Goal: Task Accomplishment & Management: Complete application form

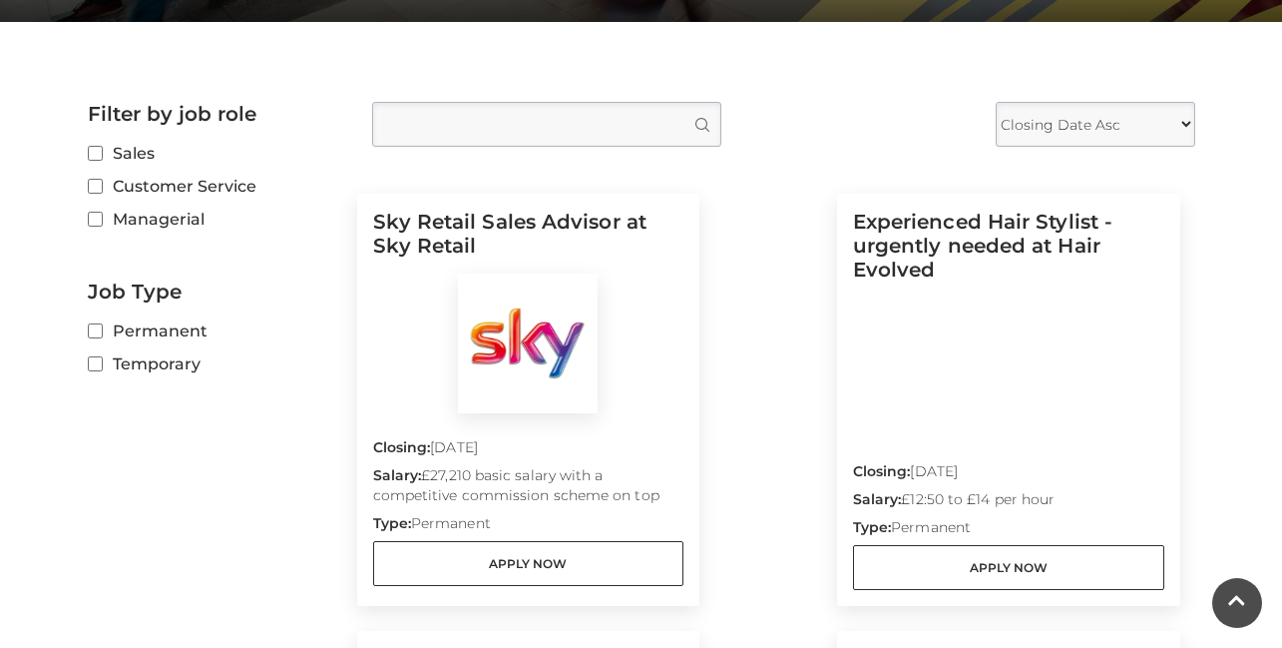
scroll to position [359, 0]
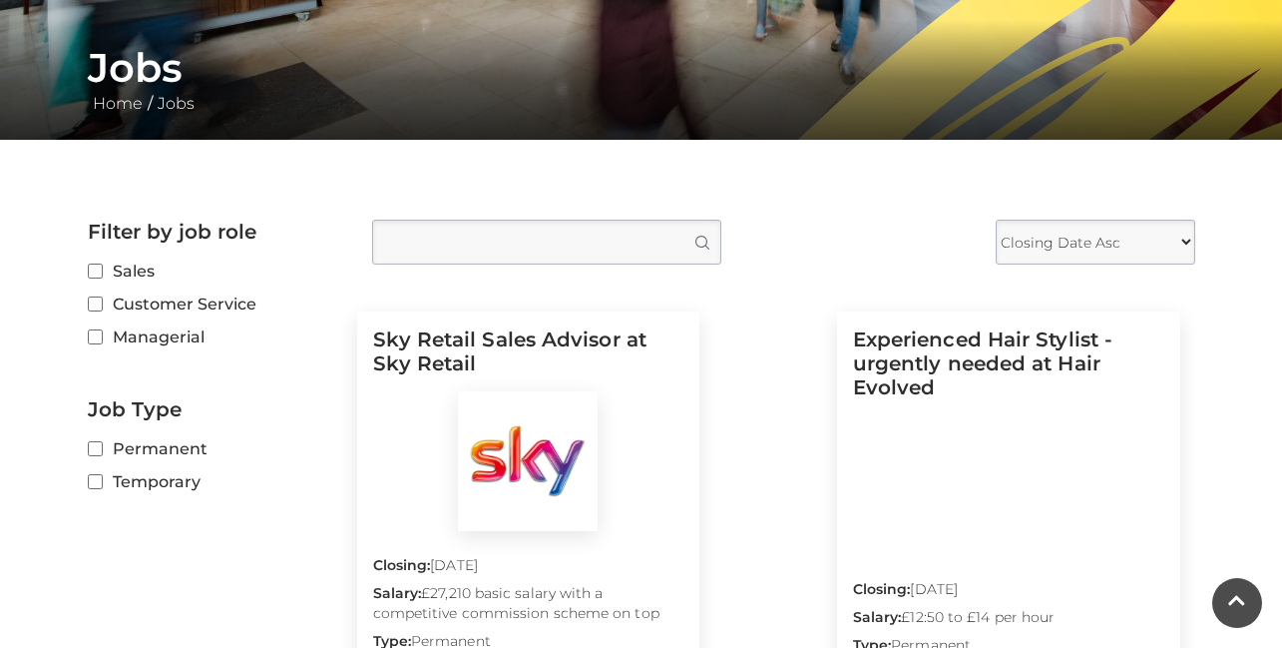
click at [114, 279] on label "Sales" at bounding box center [215, 270] width 254 height 25
click at [101, 278] on input "Sales" at bounding box center [94, 271] width 13 height 13
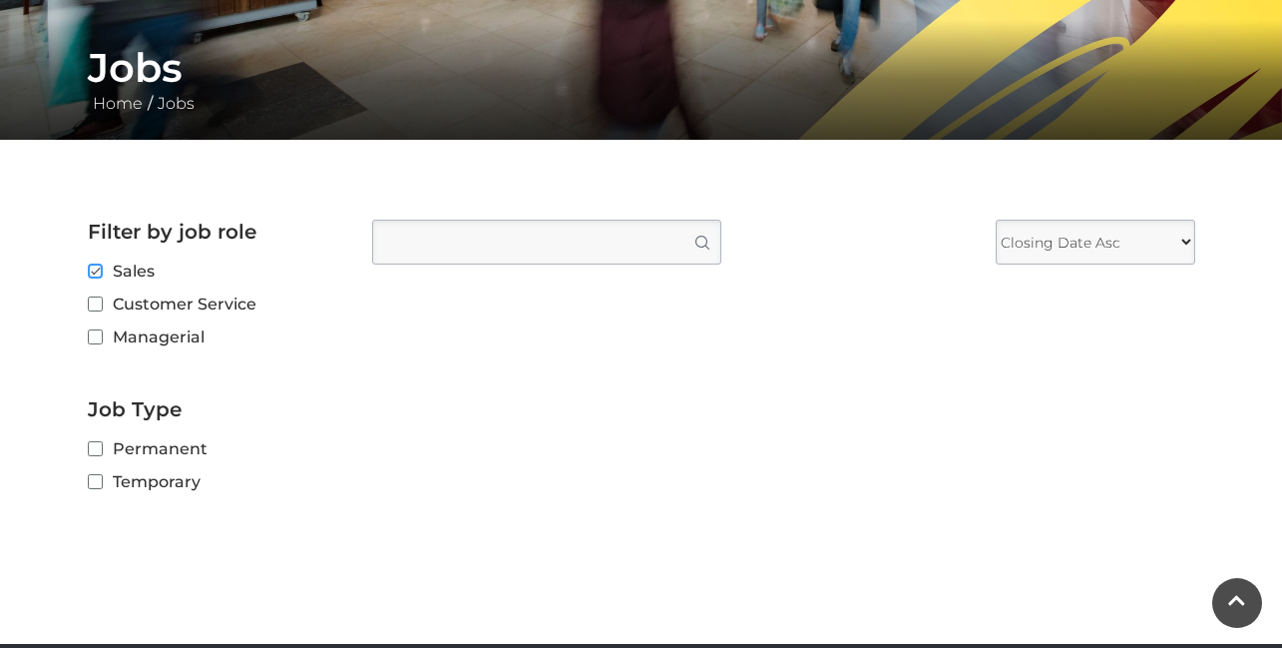
click at [98, 270] on input "Sales" at bounding box center [94, 271] width 13 height 13
checkbox input "false"
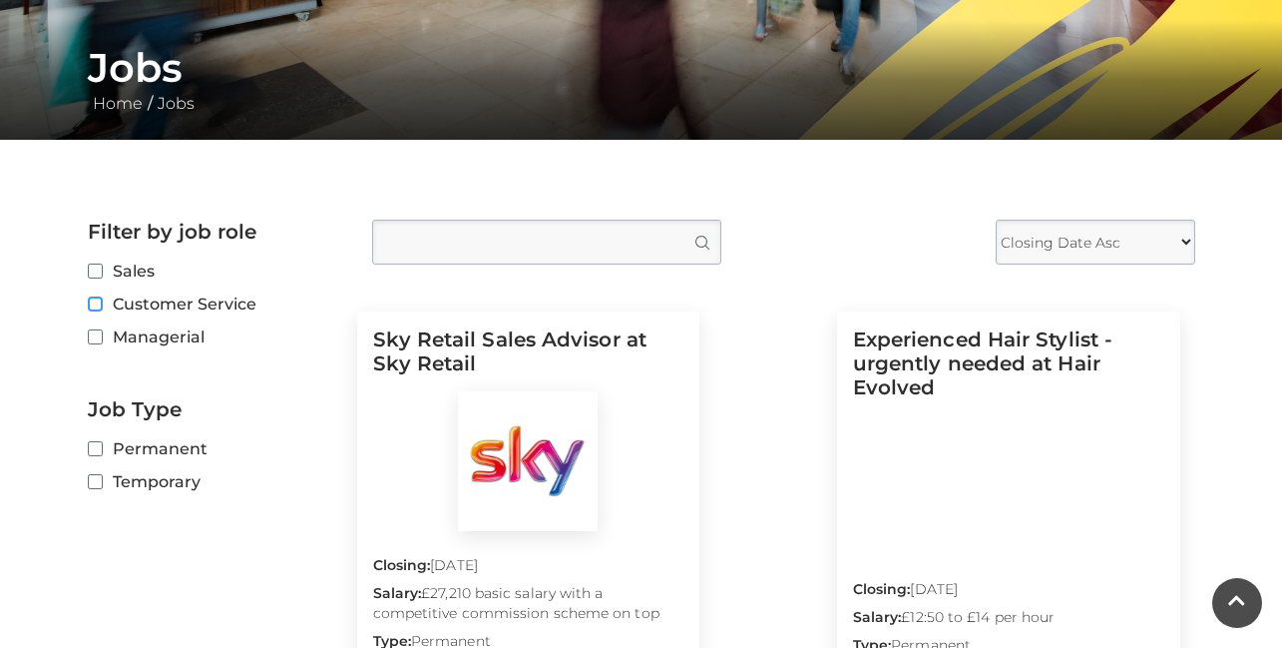
click at [98, 300] on input "Customer Service" at bounding box center [94, 304] width 13 height 13
click at [99, 311] on label "Customer Service" at bounding box center [215, 303] width 254 height 25
click at [99, 311] on input "Customer Service" at bounding box center [94, 304] width 13 height 13
checkbox input "false"
click at [99, 334] on input "Managerial" at bounding box center [94, 337] width 13 height 13
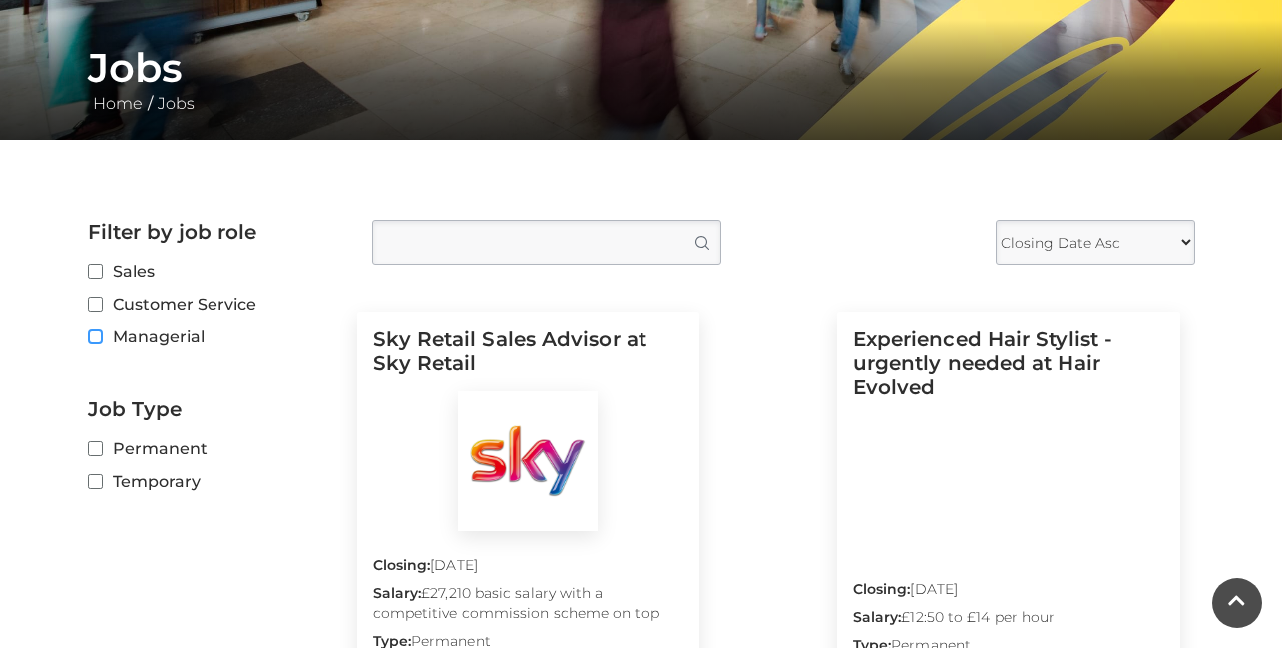
checkbox input "true"
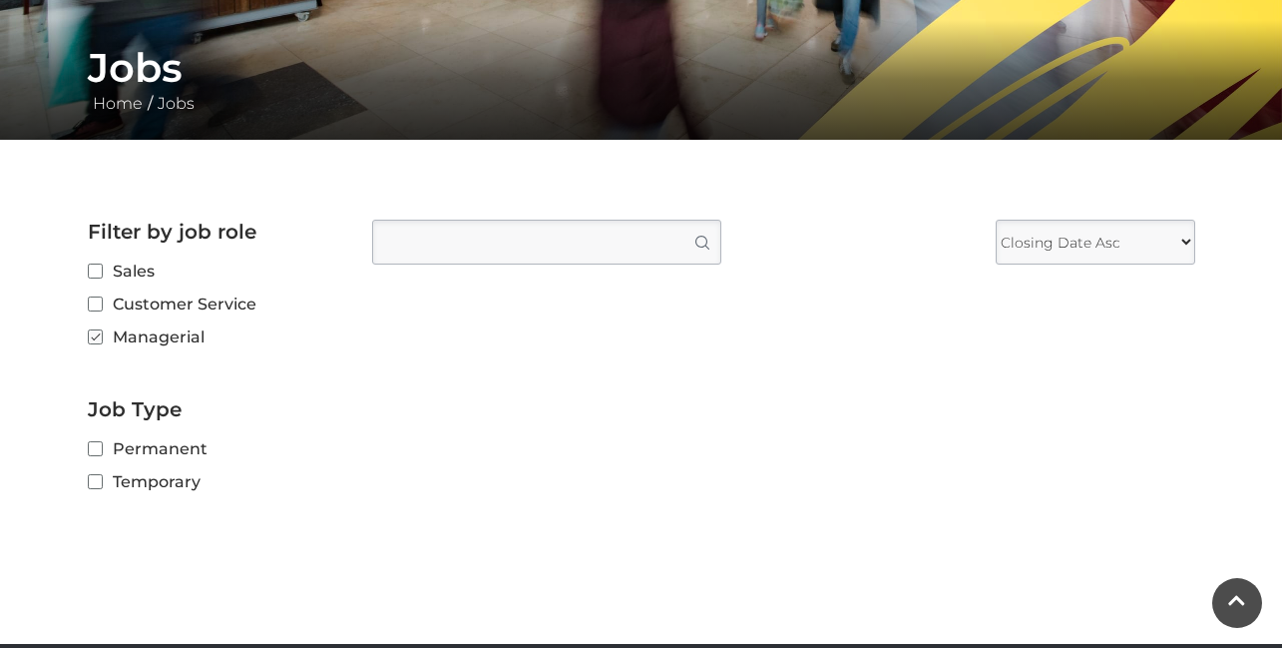
click at [100, 298] on label "Customer Service" at bounding box center [215, 303] width 254 height 25
click at [100, 298] on input "Customer Service" at bounding box center [94, 304] width 13 height 13
checkbox input "true"
checkbox input "false"
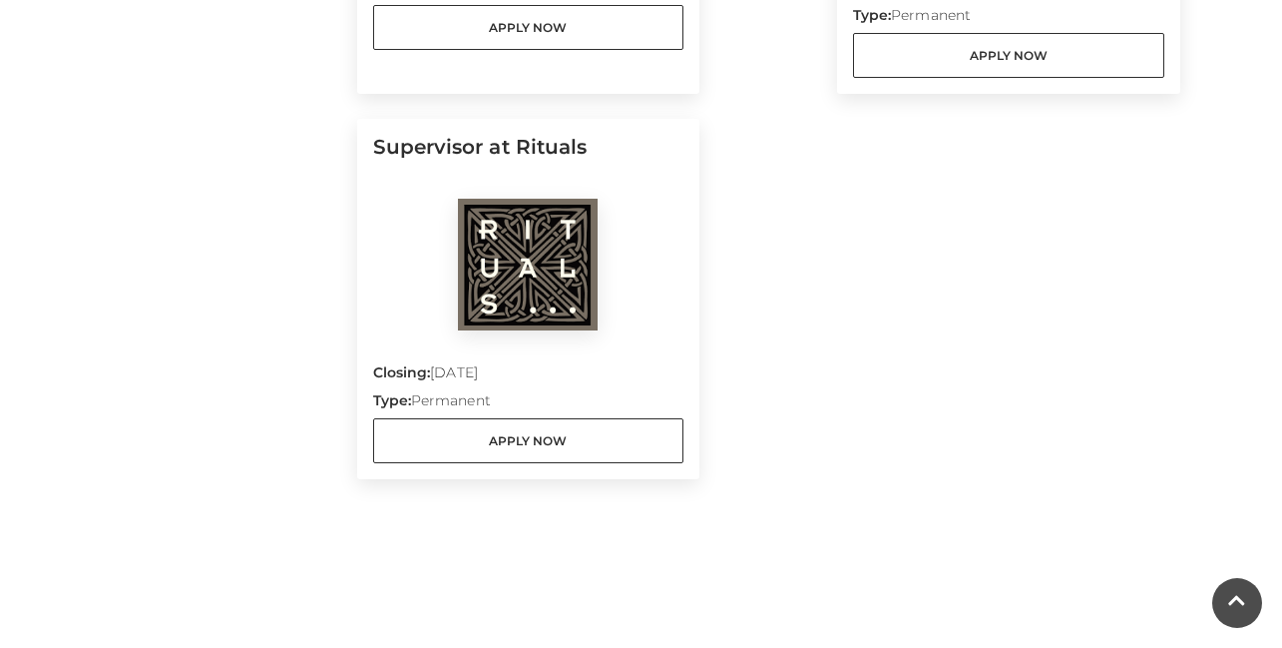
scroll to position [1976, 0]
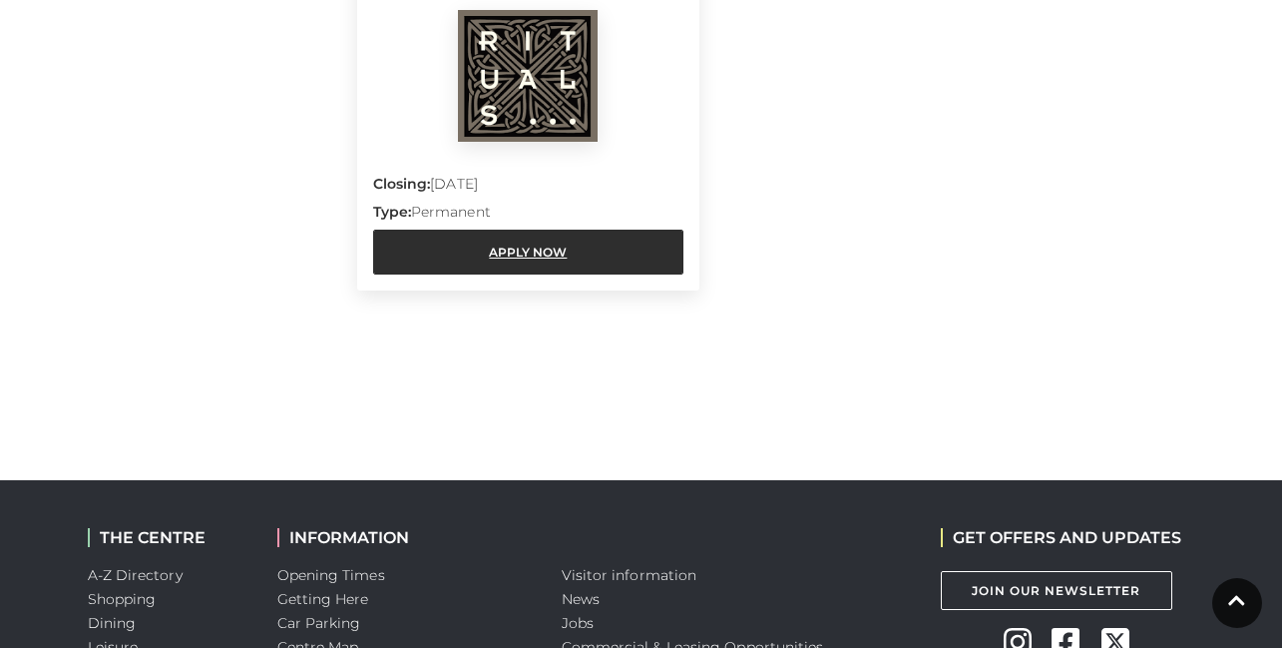
click at [505, 260] on link "Apply Now" at bounding box center [528, 251] width 311 height 45
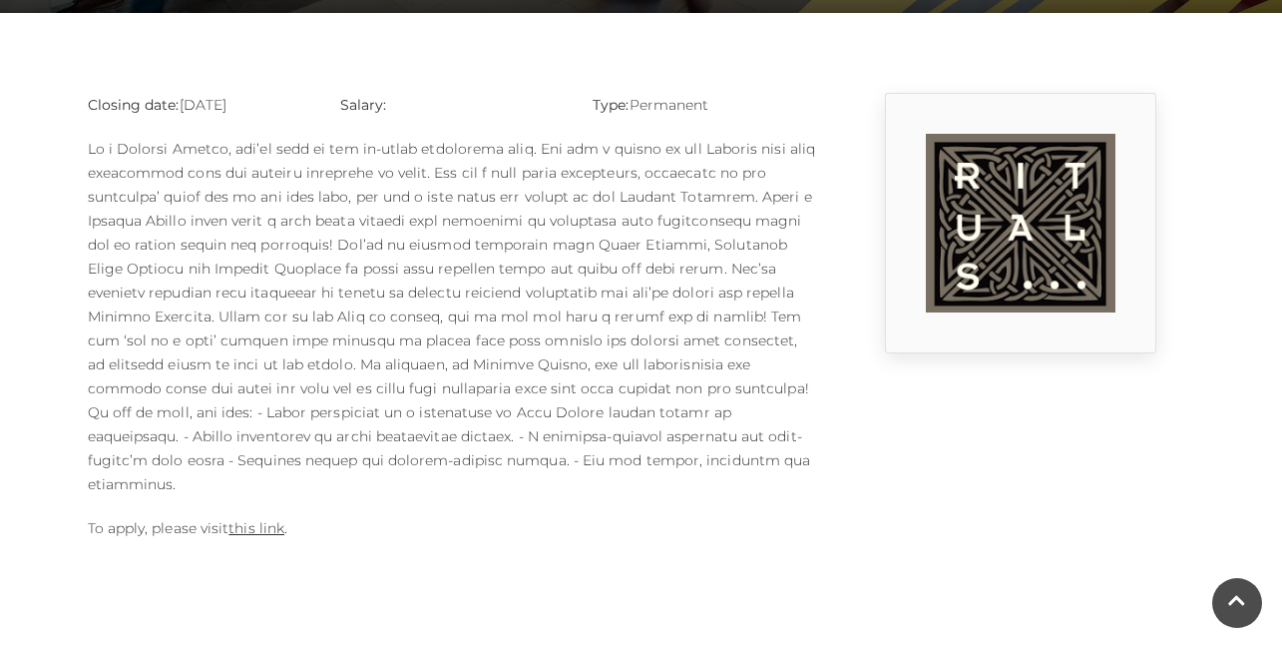
scroll to position [539, 0]
